Goal: Navigation & Orientation: Understand site structure

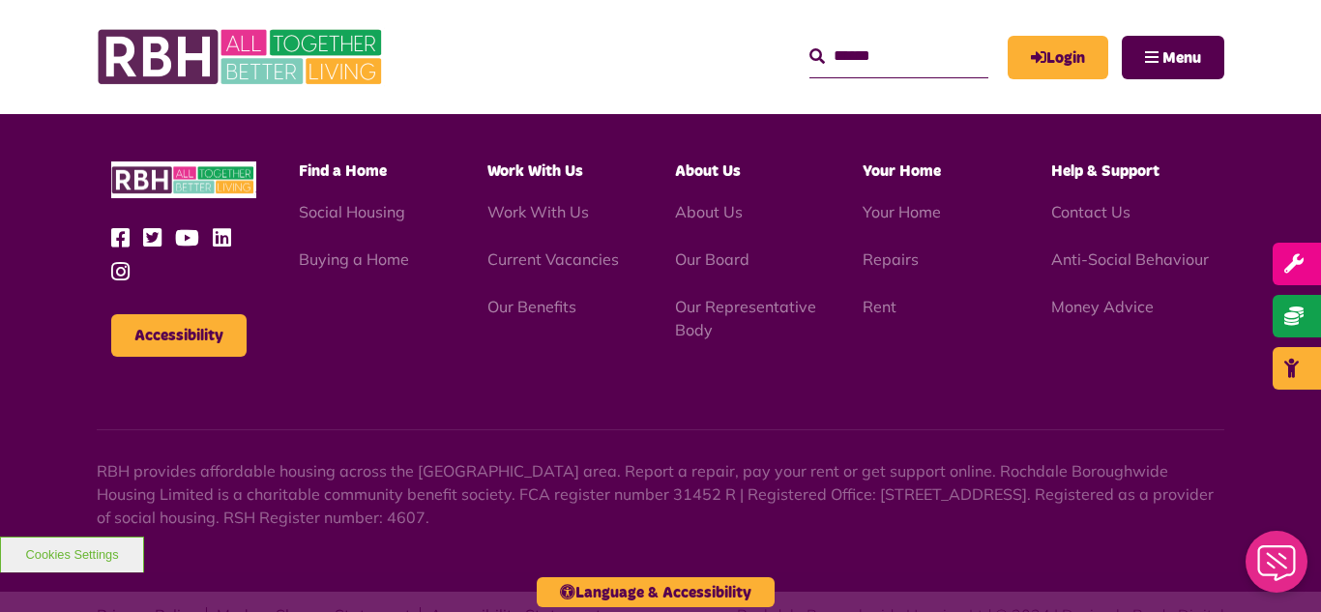
scroll to position [5078, 0]
click at [543, 249] on link "Current Vacancies" at bounding box center [552, 258] width 131 height 19
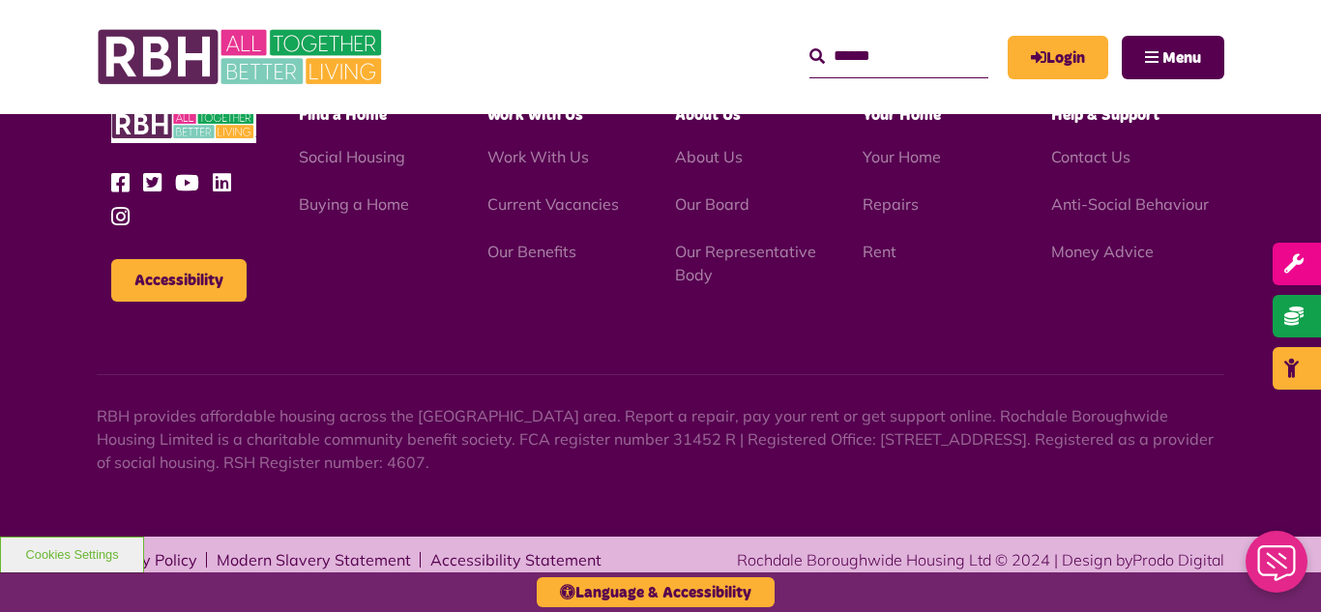
scroll to position [2797, 0]
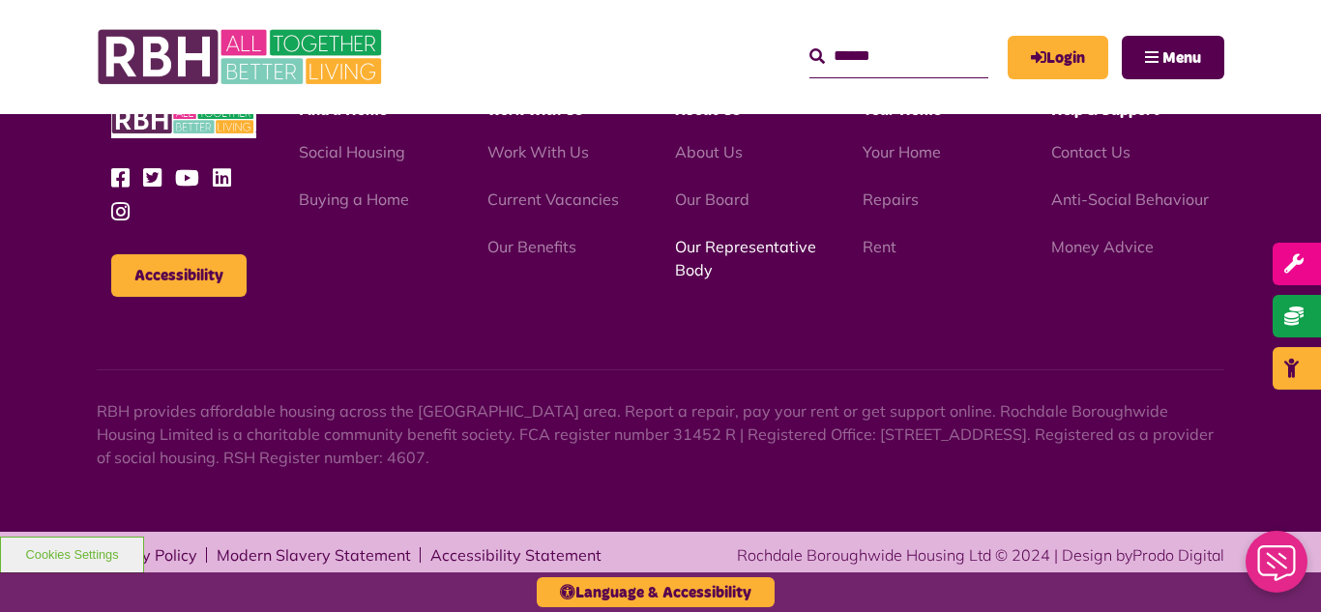
click at [727, 252] on link "Our Representative Body" at bounding box center [745, 258] width 141 height 43
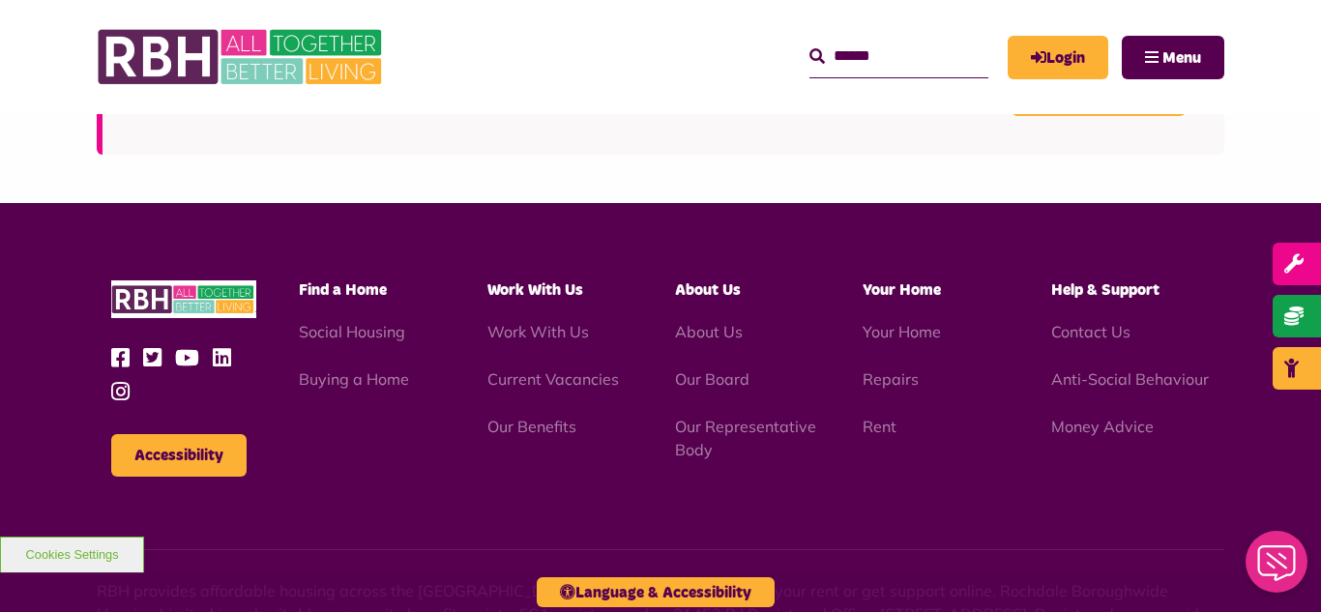
scroll to position [5613, 0]
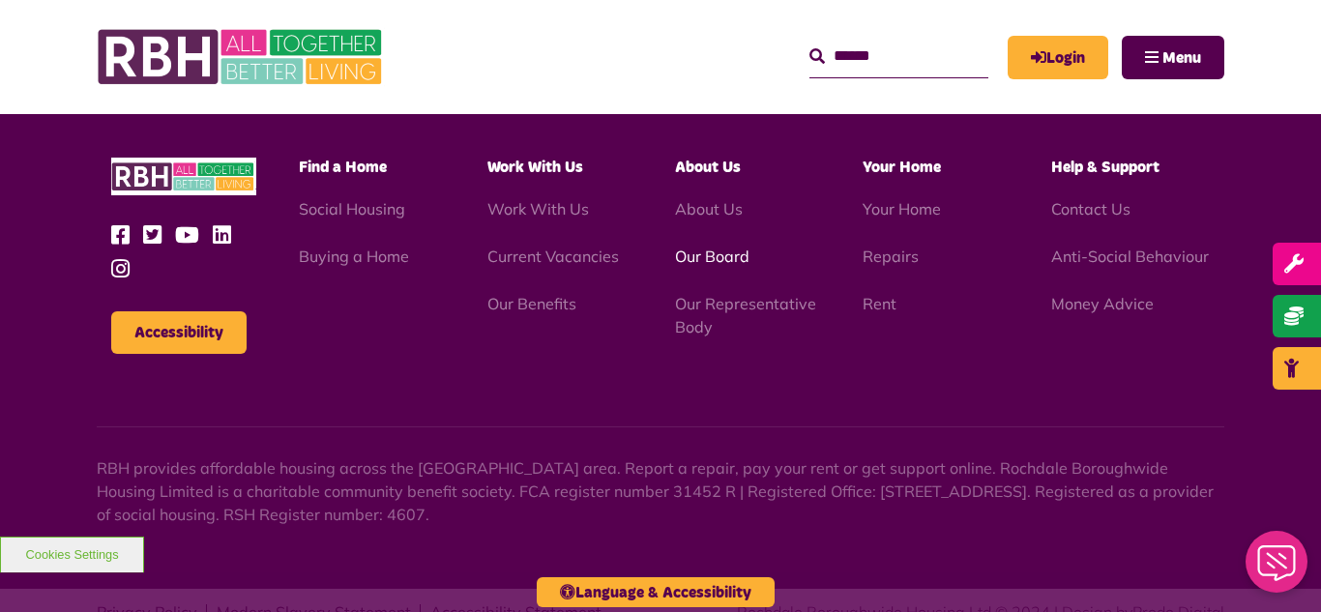
click at [704, 247] on link "Our Board" at bounding box center [712, 256] width 74 height 19
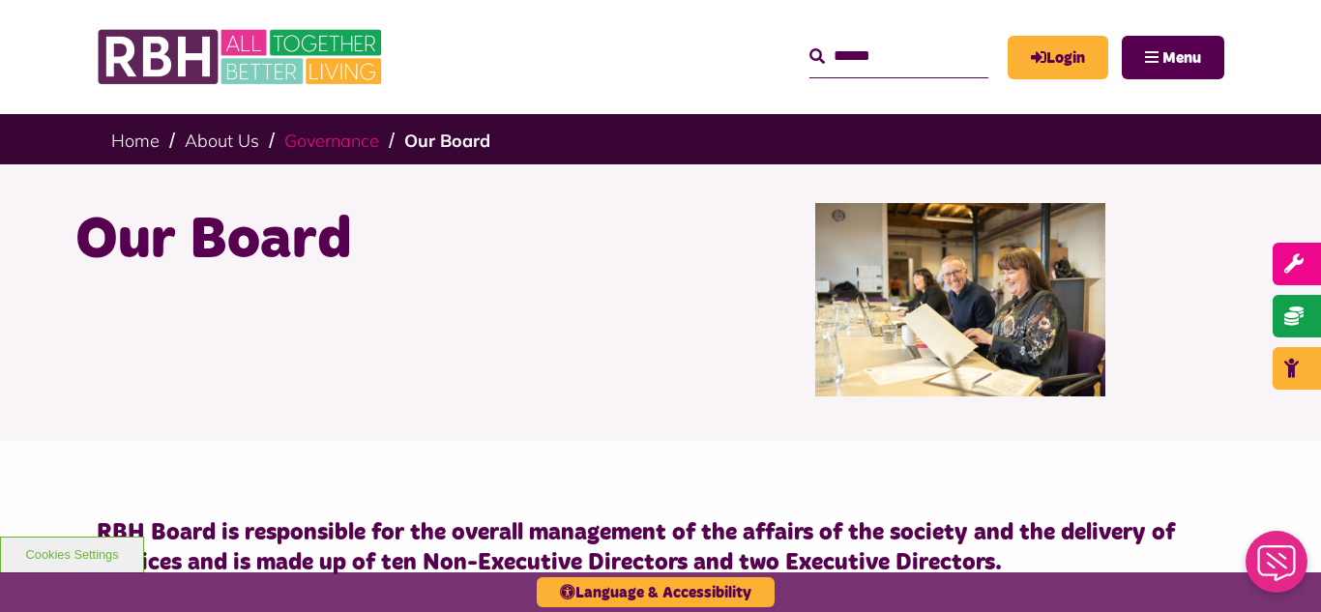
click at [322, 144] on link "Governance" at bounding box center [331, 141] width 95 height 22
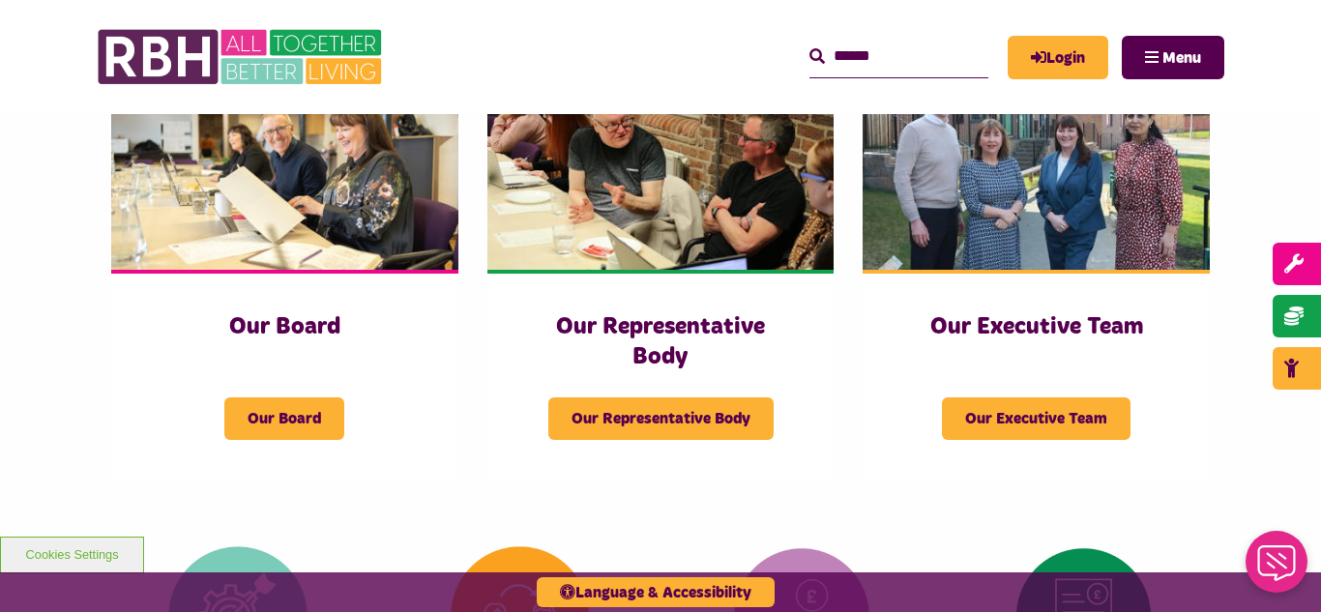
scroll to position [348, 0]
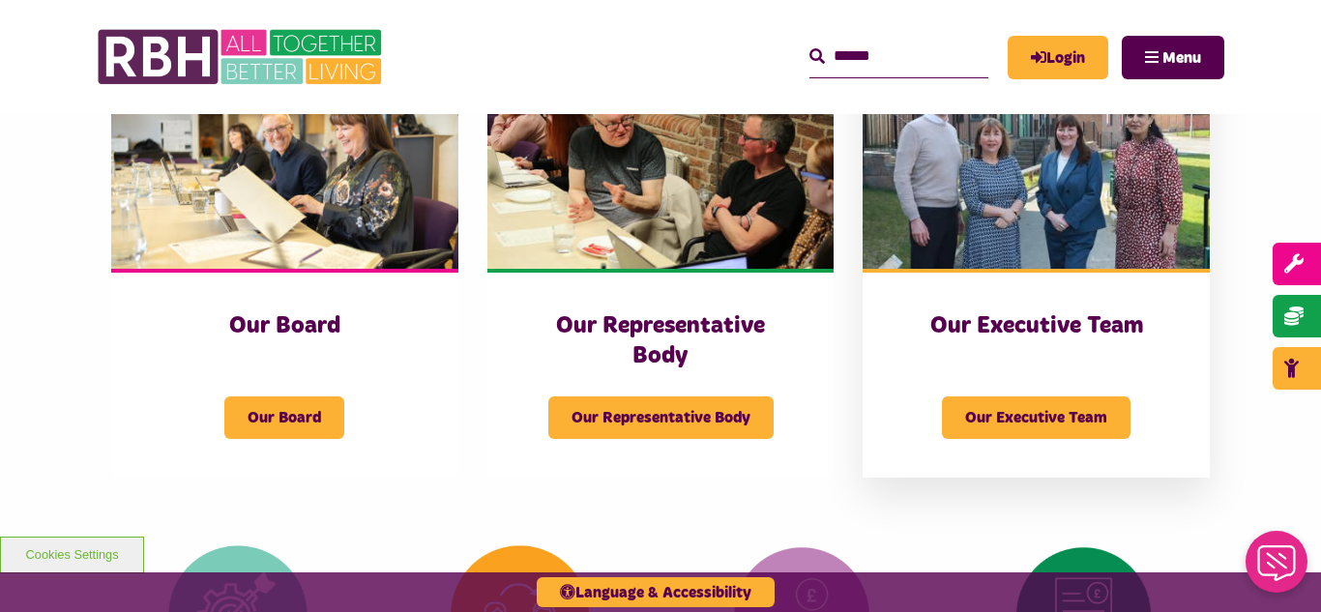
click at [1023, 160] on img at bounding box center [1035, 160] width 347 height 217
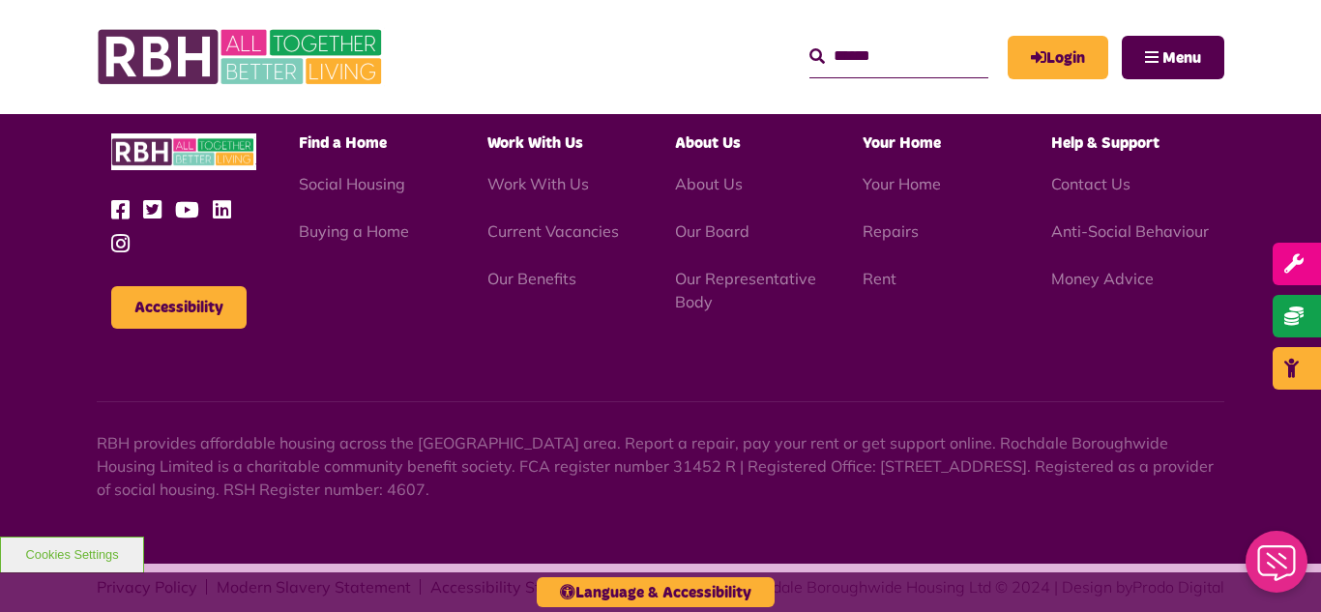
scroll to position [1499, 0]
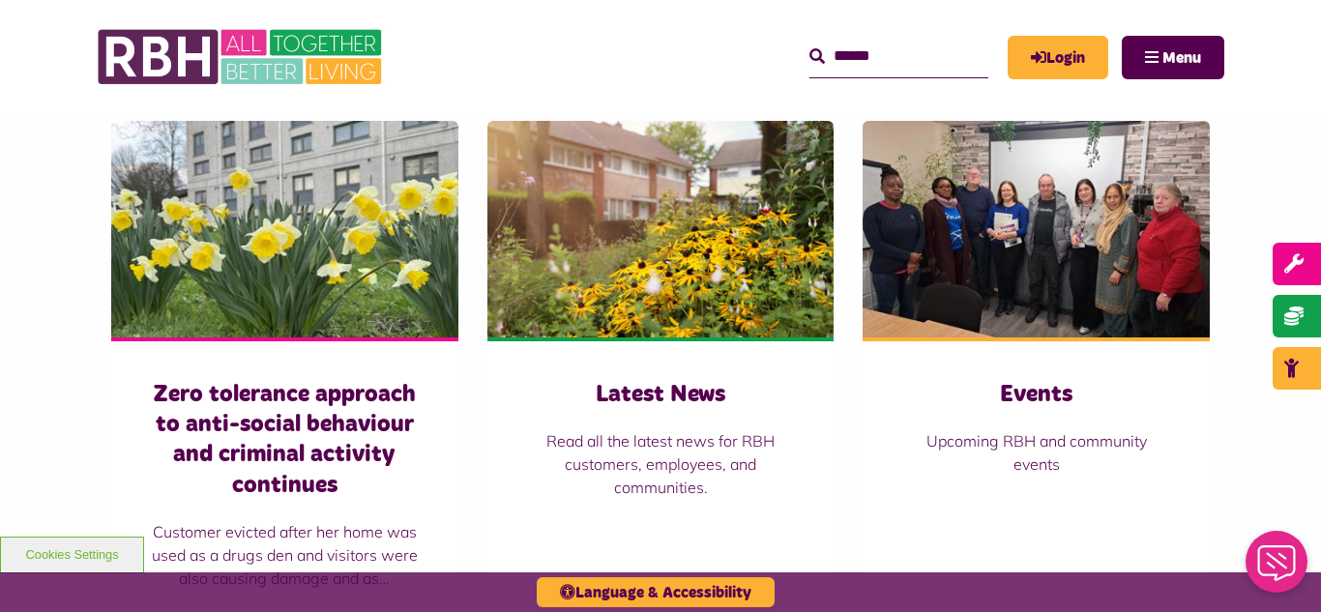
scroll to position [1315, 0]
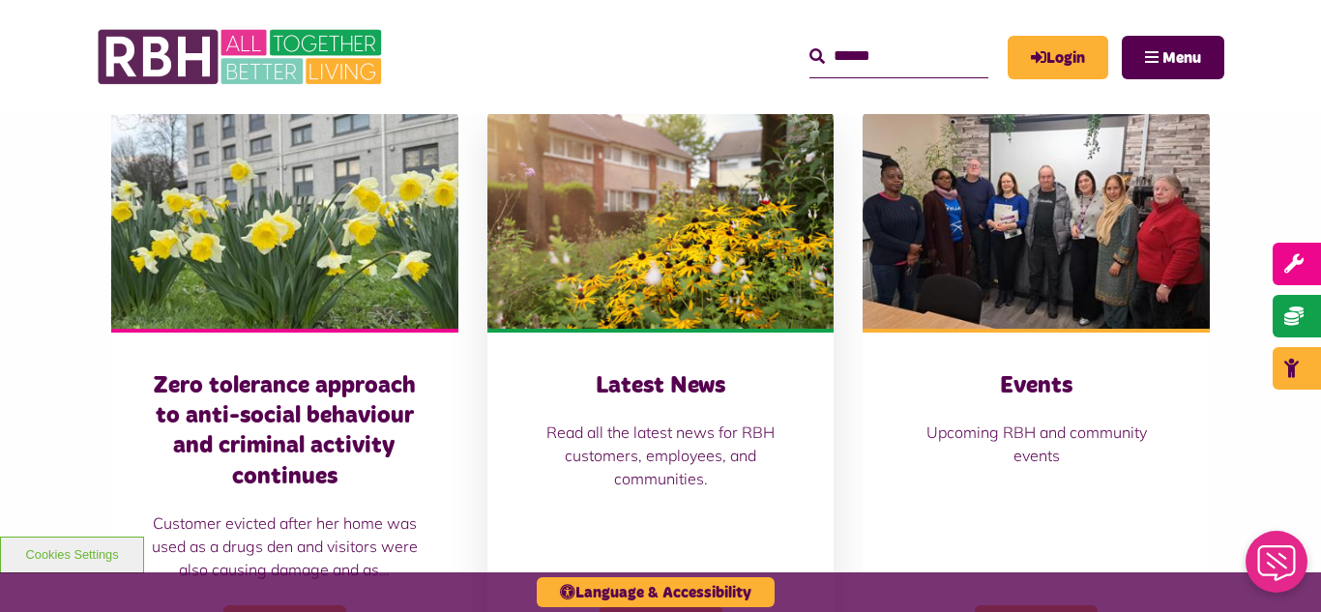
click at [614, 267] on img at bounding box center [660, 220] width 347 height 217
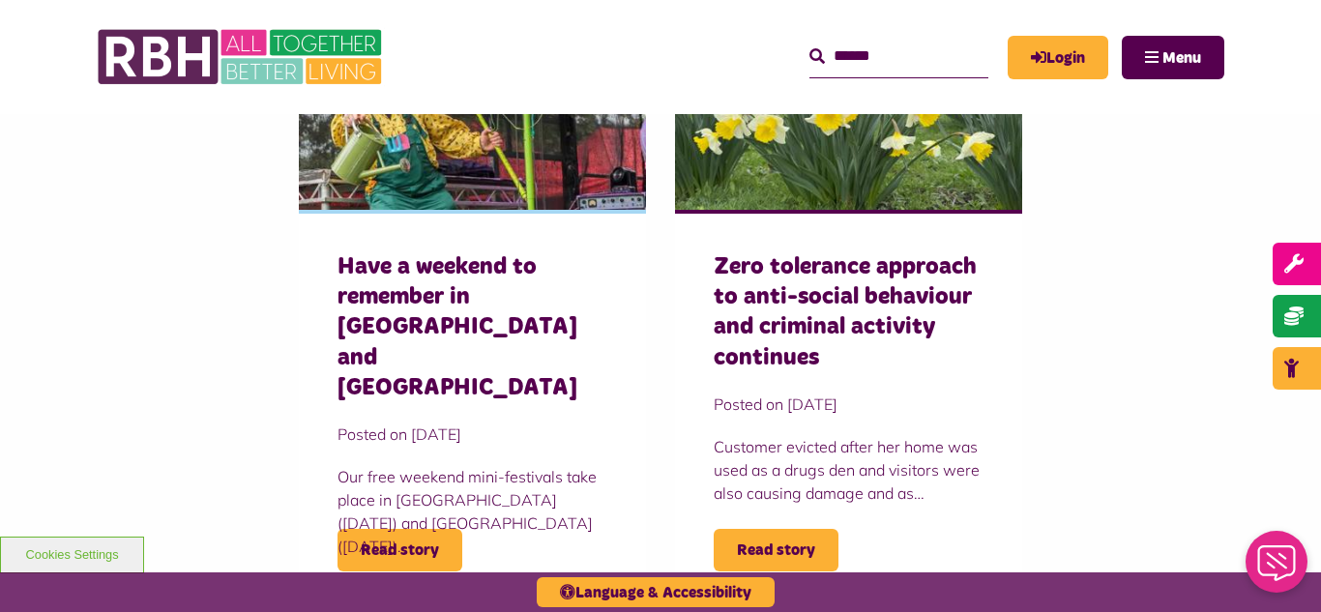
scroll to position [1392, 0]
